Goal: Use online tool/utility: Utilize a website feature to perform a specific function

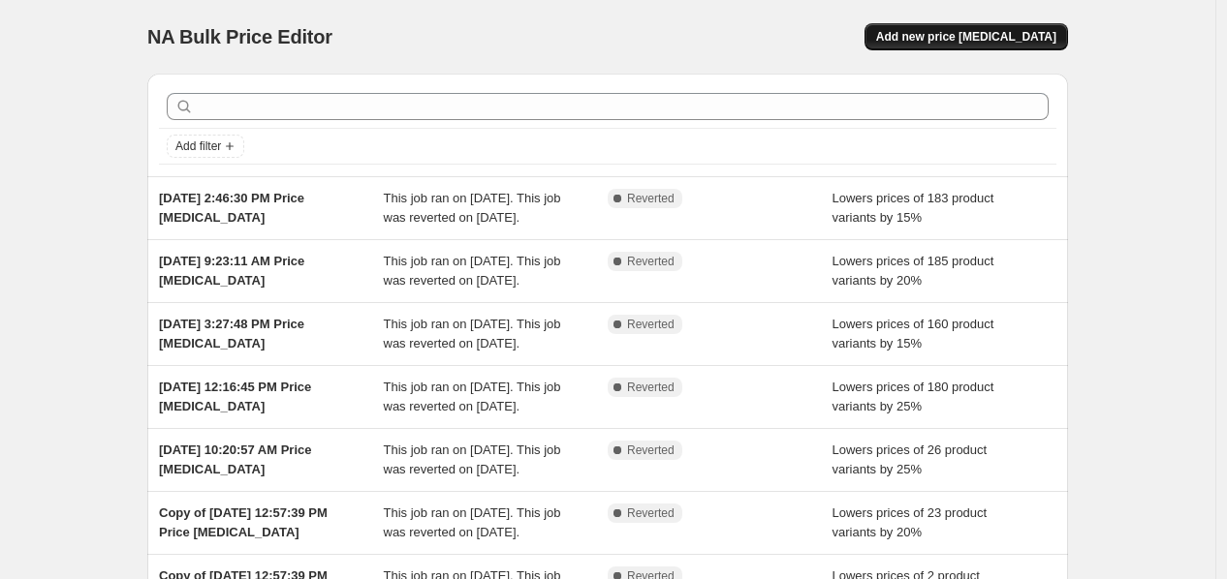
click at [974, 42] on span "Add new price [MEDICAL_DATA]" at bounding box center [966, 37] width 180 height 16
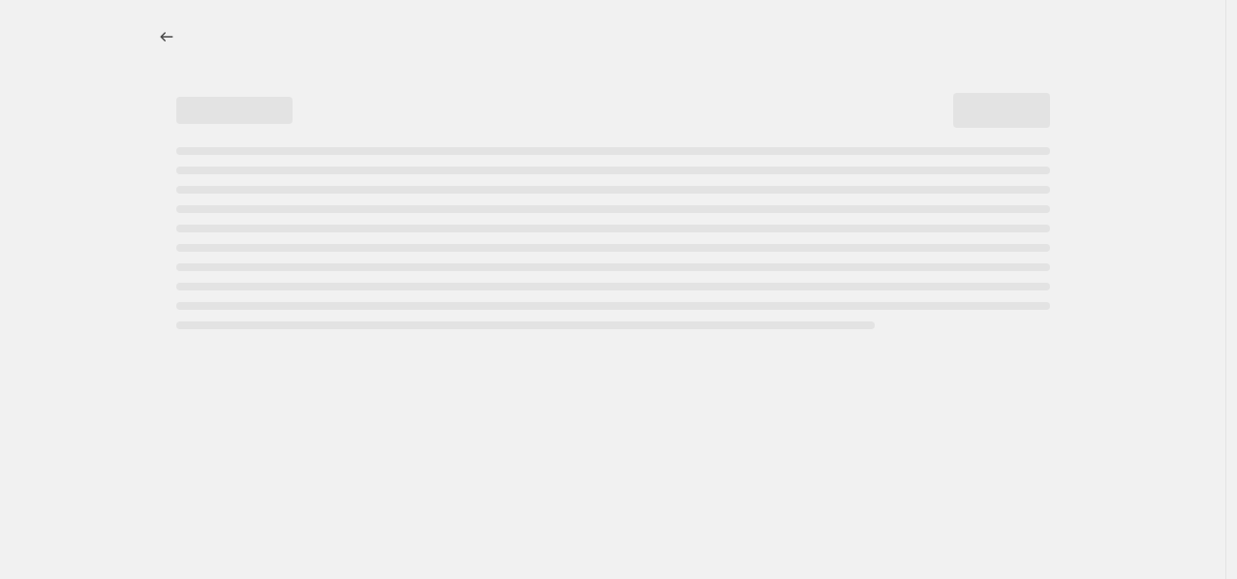
select select "percentage"
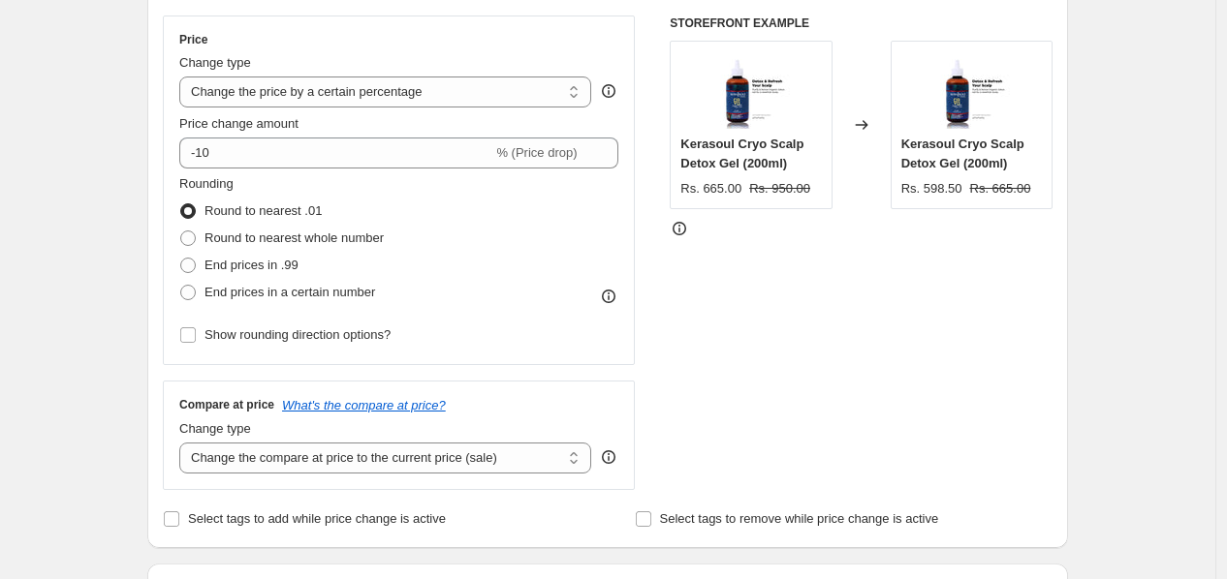
scroll to position [333, 0]
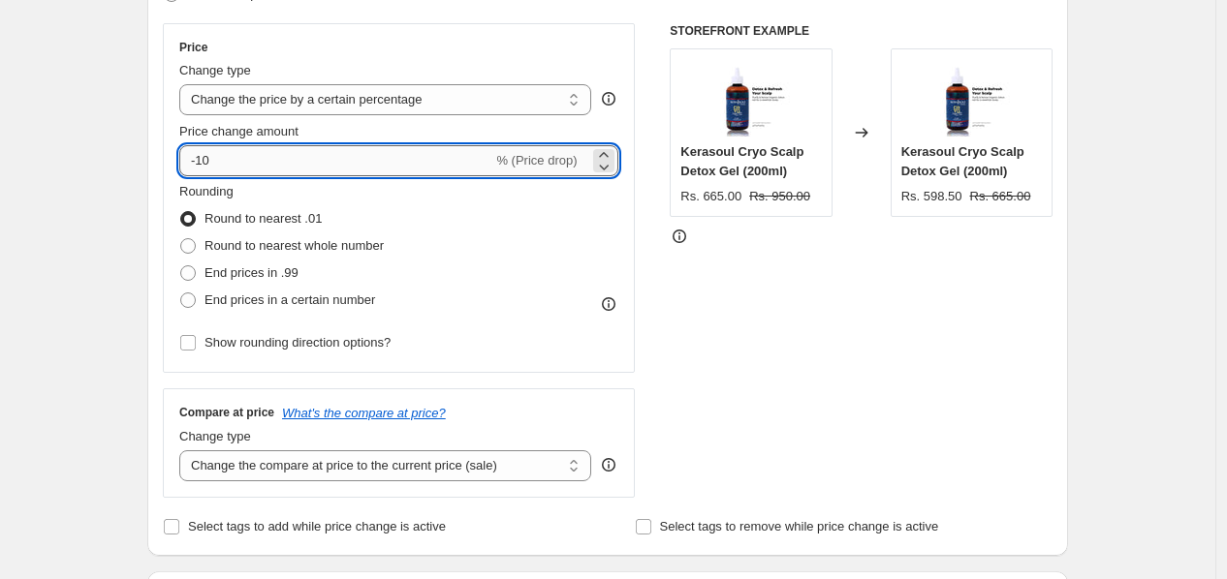
click at [431, 163] on input "-10" at bounding box center [335, 160] width 313 height 31
type input "-1"
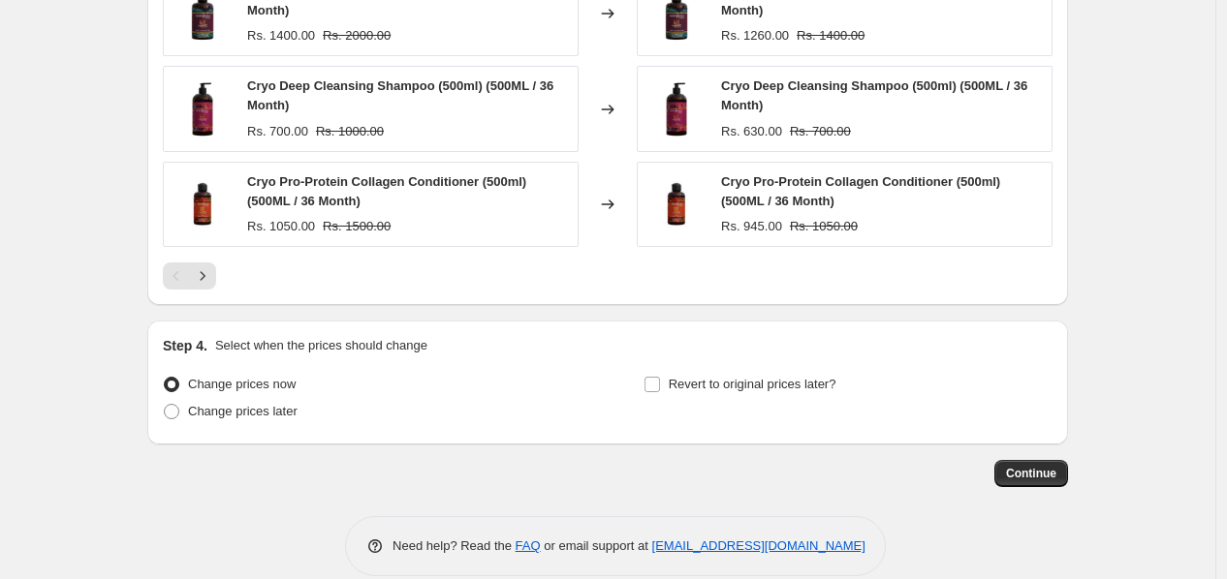
scroll to position [1378, 0]
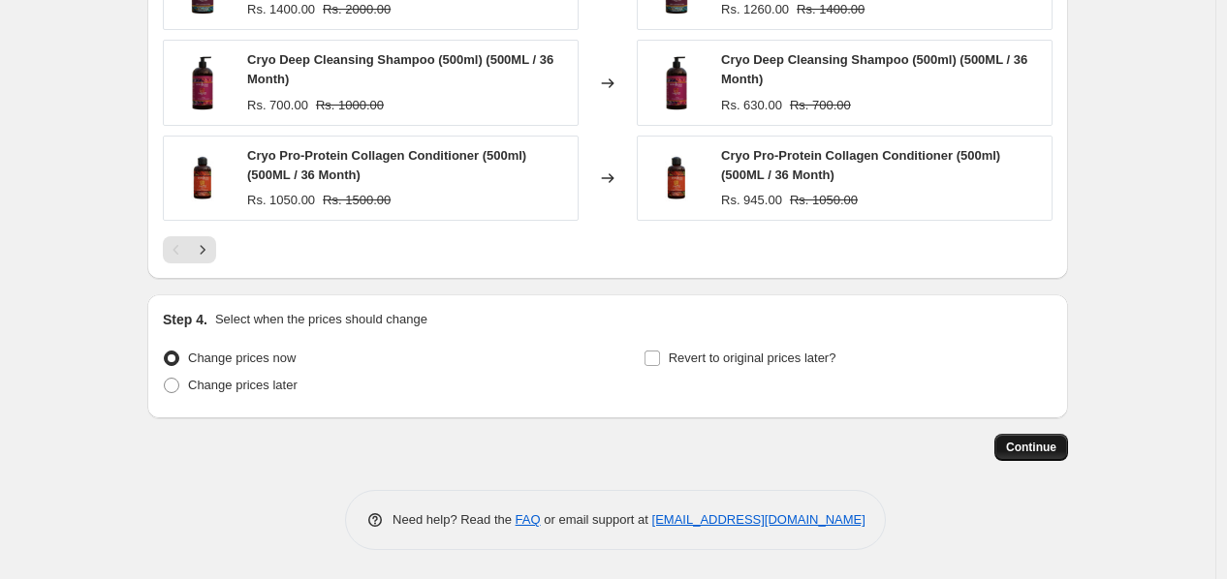
type input "-20"
click at [1063, 450] on button "Continue" at bounding box center [1031, 447] width 74 height 27
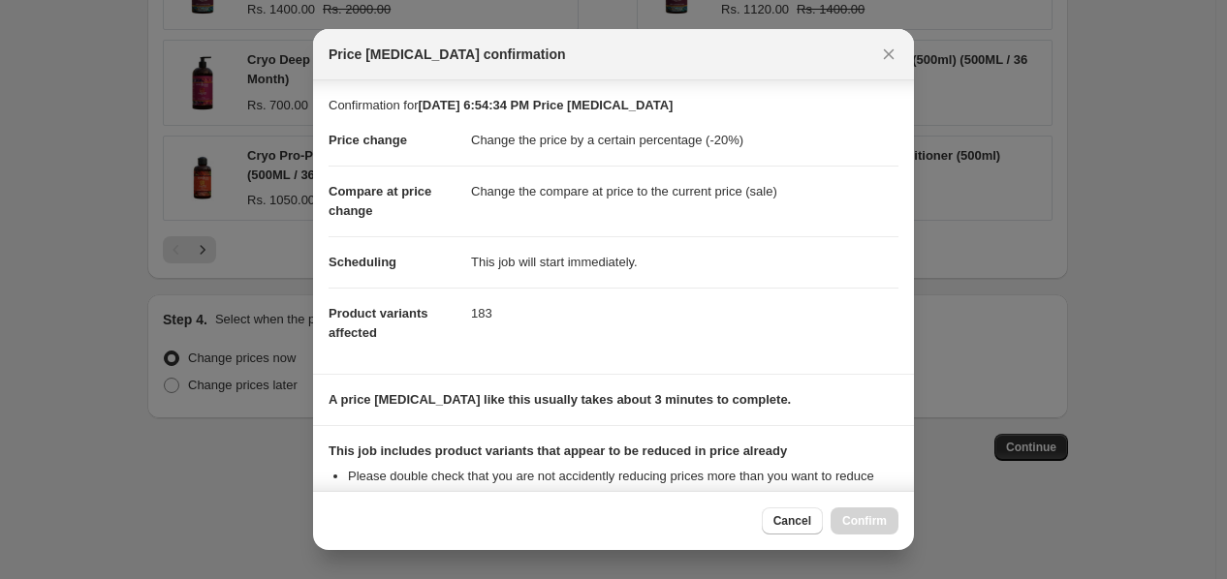
scroll to position [235, 0]
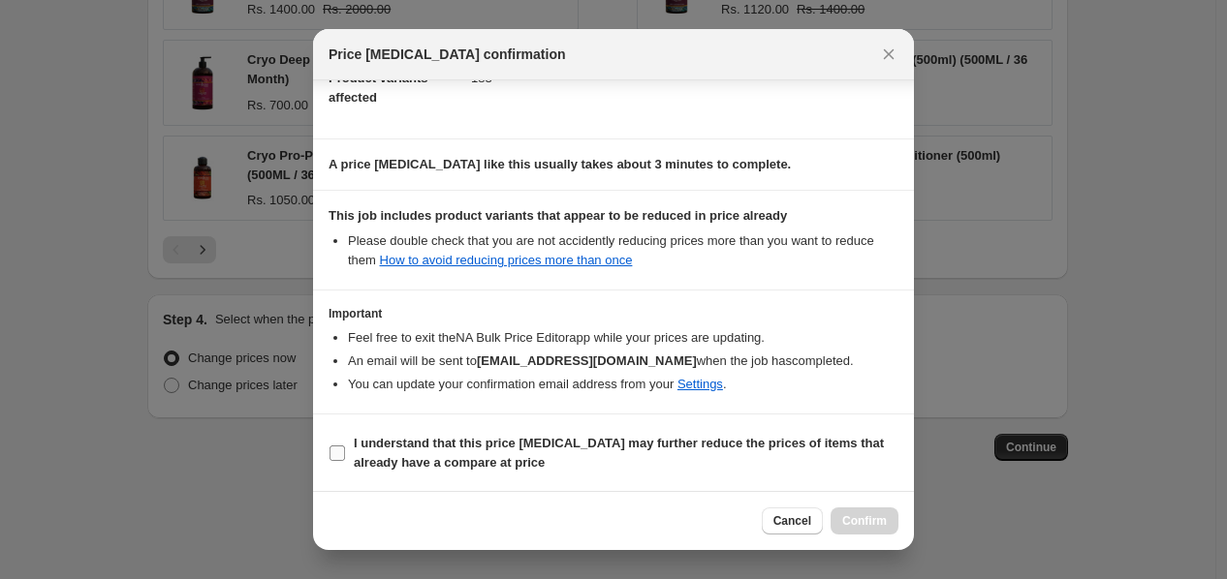
click at [336, 455] on input "I understand that this price [MEDICAL_DATA] may further reduce the prices of it…" at bounding box center [337, 454] width 16 height 16
checkbox input "true"
click at [856, 515] on span "Confirm" at bounding box center [864, 522] width 45 height 16
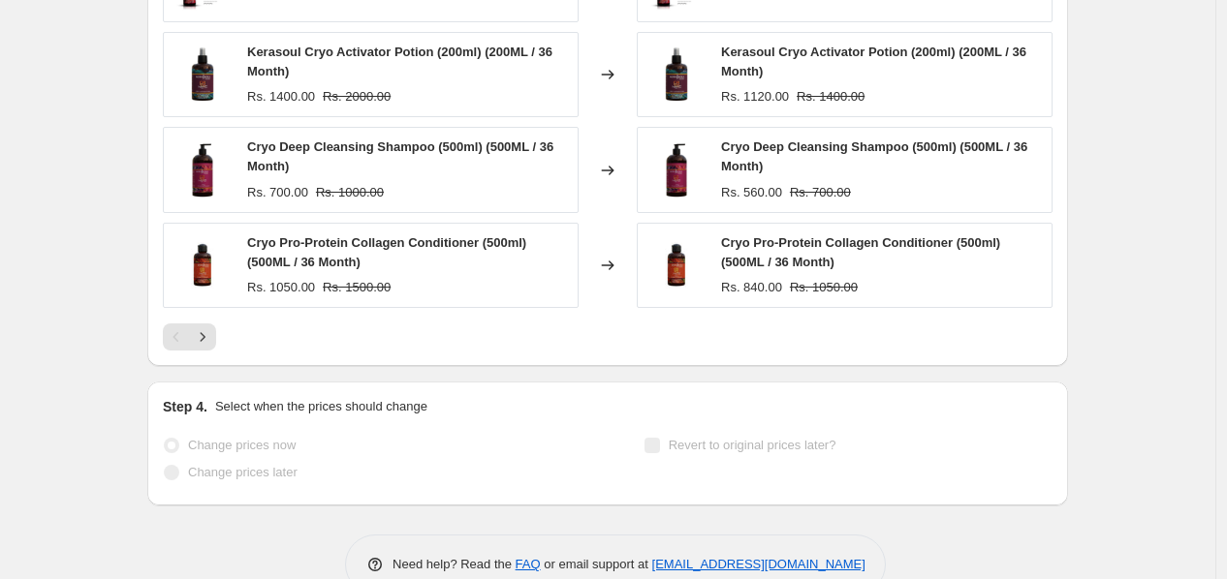
scroll to position [1427, 0]
select select "percentage"
